Goal: Find specific page/section: Find specific page/section

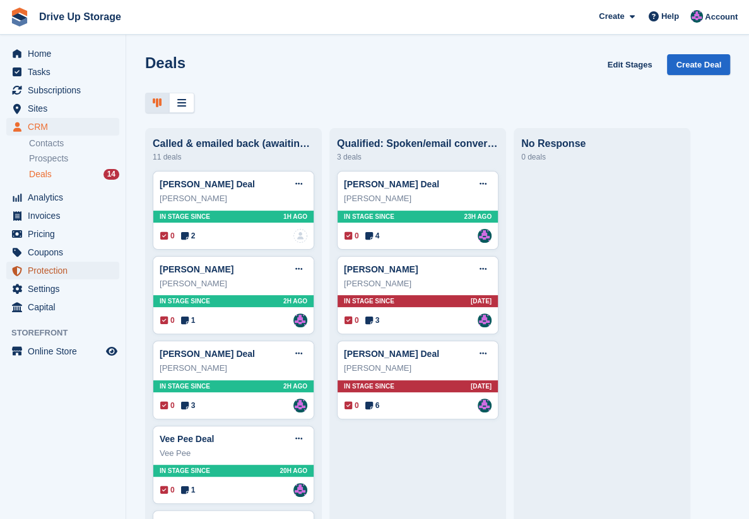
click at [42, 272] on span "Protection" at bounding box center [66, 271] width 76 height 18
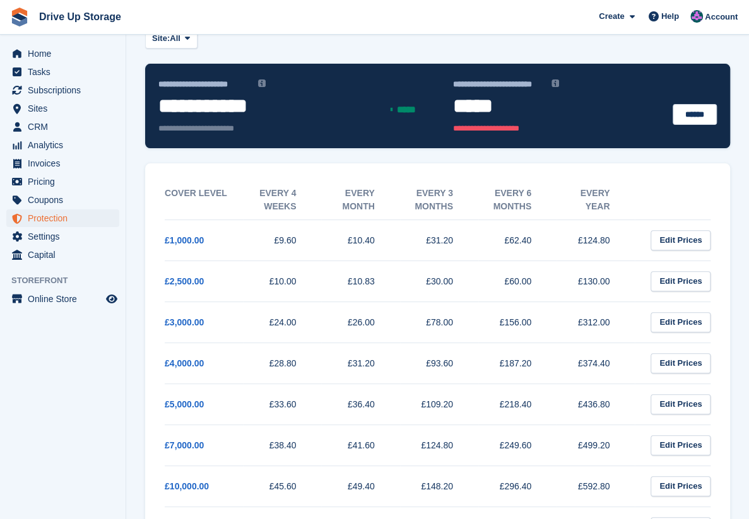
scroll to position [84, 0]
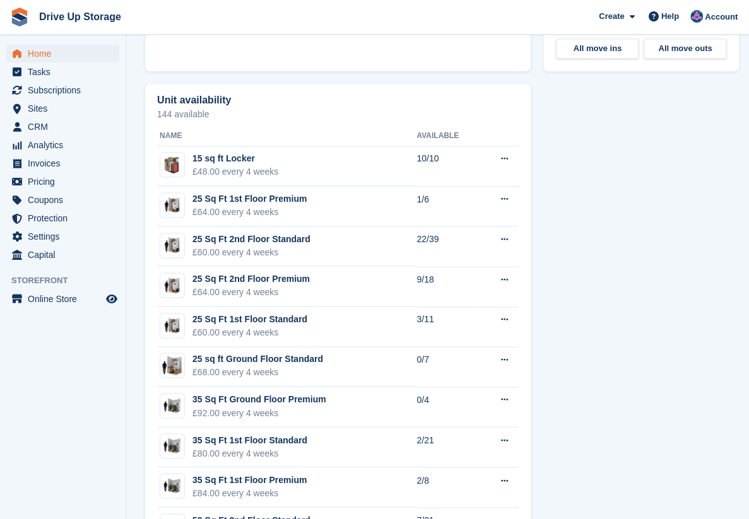
scroll to position [715, 0]
